Goal: Go to known website: Access a specific website the user already knows

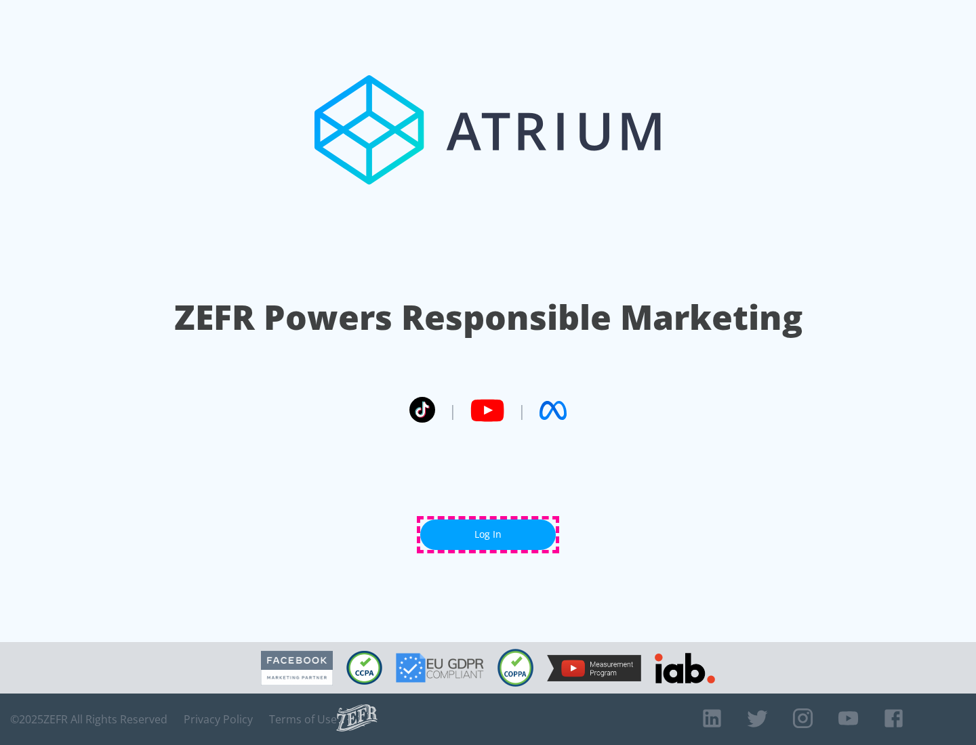
click at [488, 535] on link "Log In" at bounding box center [487, 535] width 135 height 30
